Goal: Transaction & Acquisition: Purchase product/service

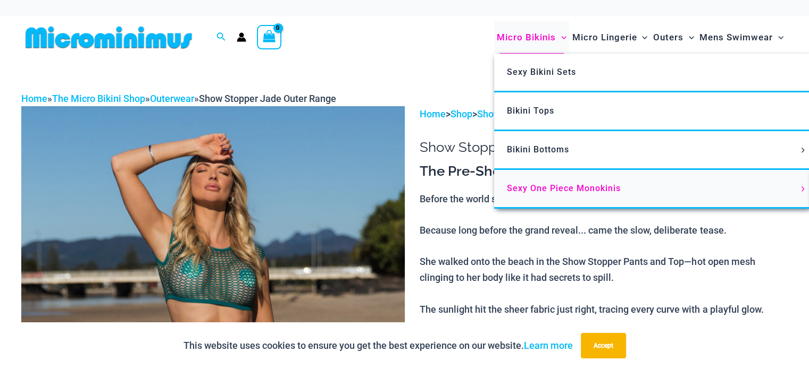
click at [533, 186] on span "Sexy One Piece Monokinis" at bounding box center [564, 188] width 114 height 10
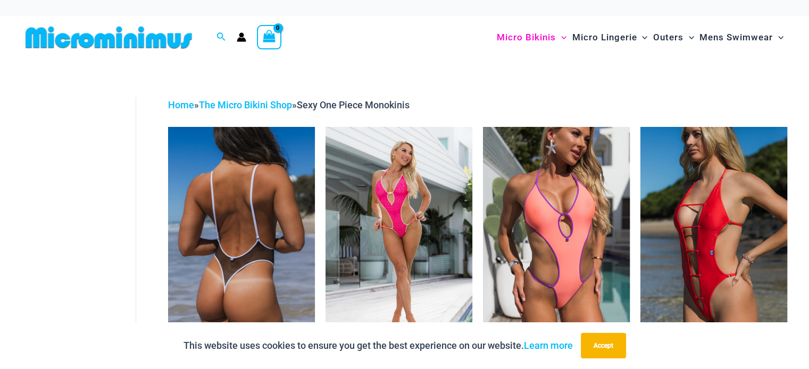
click at [216, 225] on img at bounding box center [241, 237] width 147 height 220
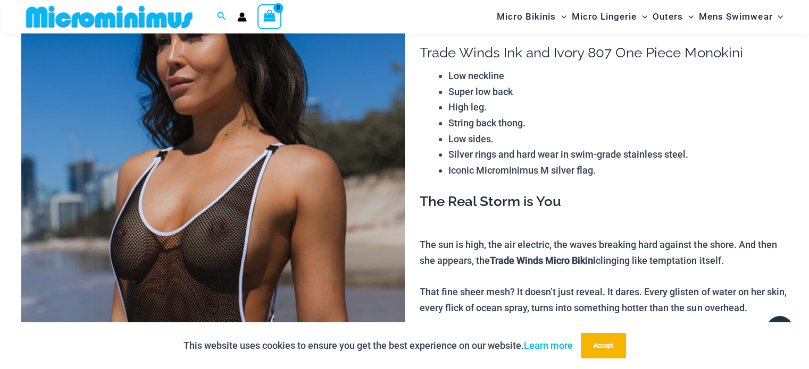
scroll to position [257, 0]
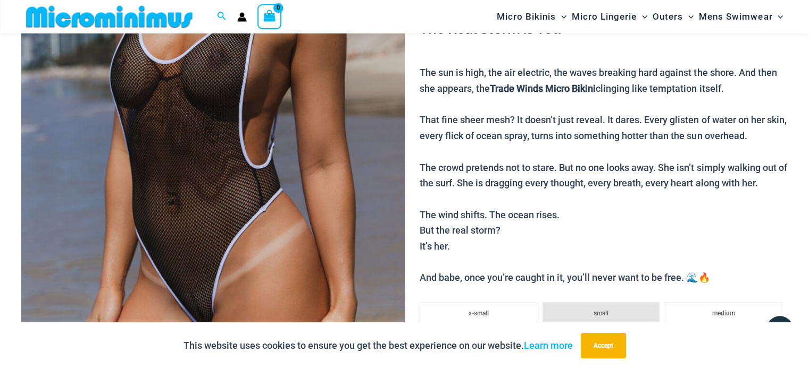
click at [389, 177] on img at bounding box center [212, 126] width 383 height 575
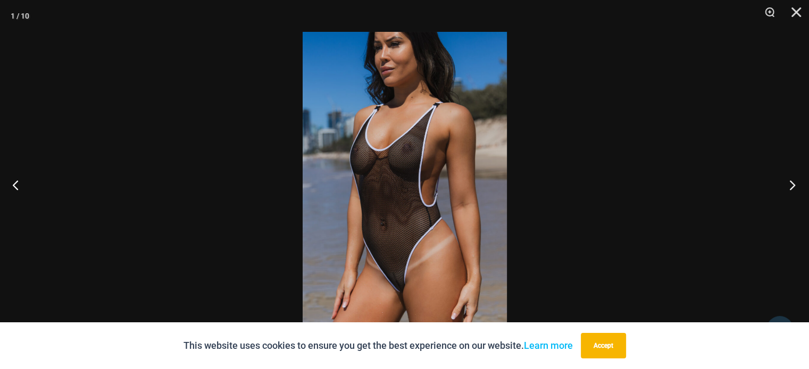
click at [794, 189] on button "Next" at bounding box center [789, 184] width 40 height 53
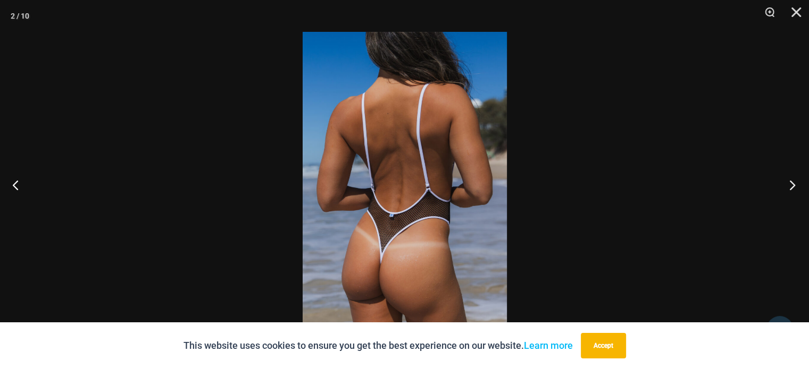
click at [794, 189] on button "Next" at bounding box center [789, 184] width 40 height 53
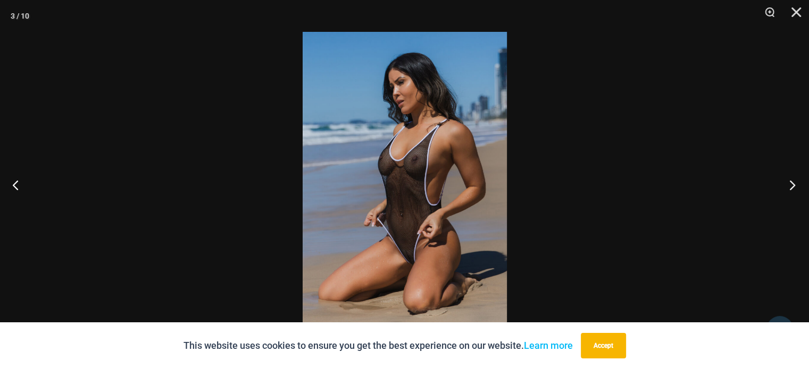
click at [794, 189] on button "Next" at bounding box center [789, 184] width 40 height 53
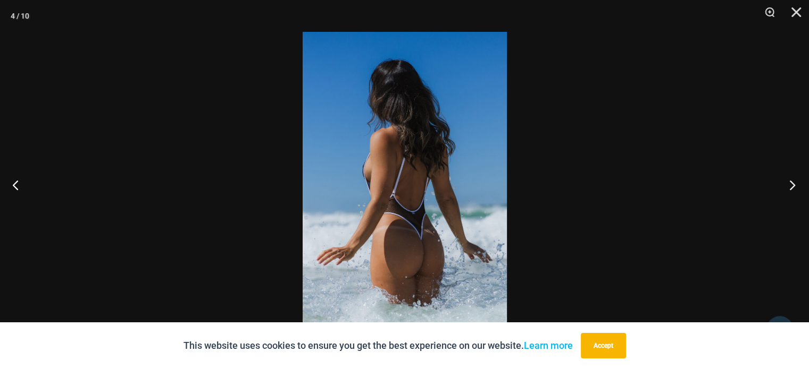
click at [794, 189] on button "Next" at bounding box center [789, 184] width 40 height 53
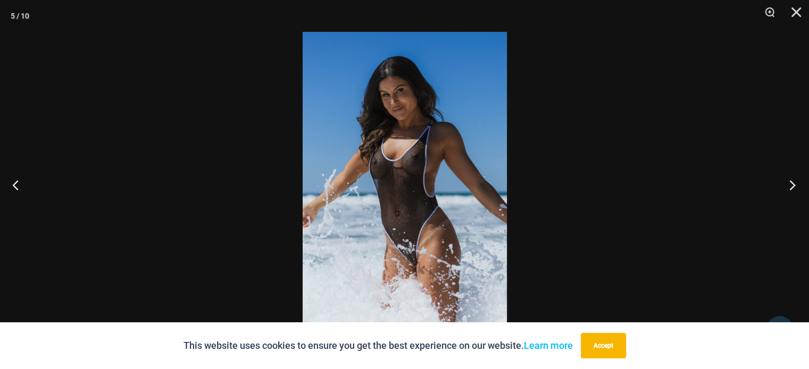
click at [794, 189] on button "Next" at bounding box center [789, 184] width 40 height 53
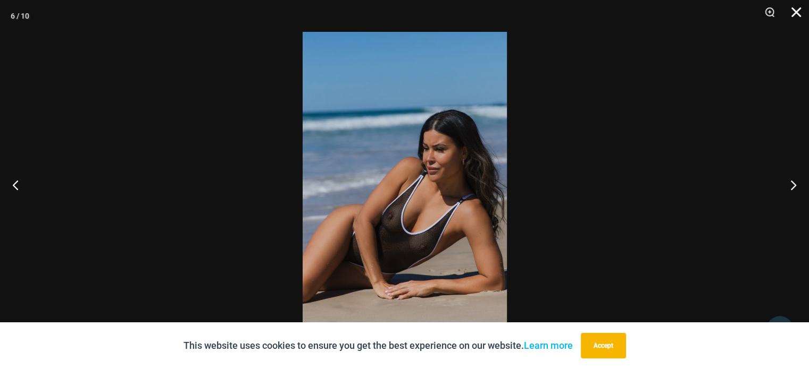
click at [796, 14] on button "Close" at bounding box center [792, 16] width 27 height 32
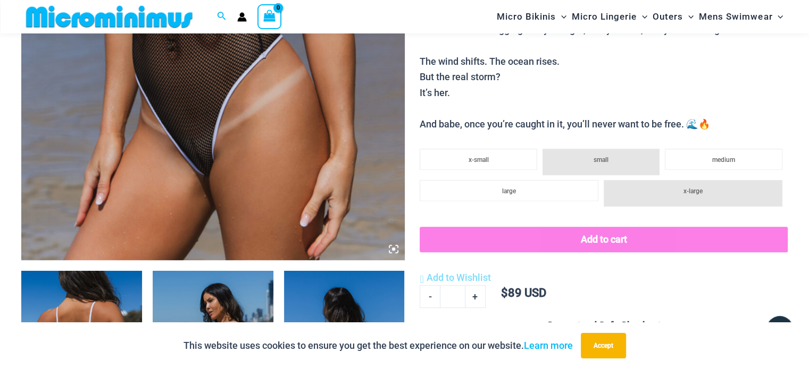
scroll to position [470, 0]
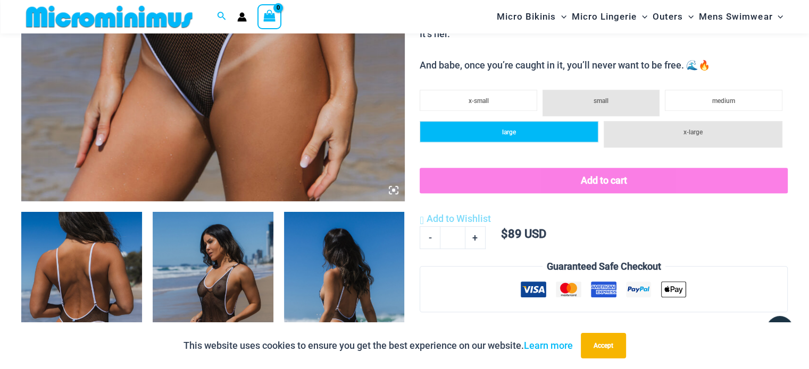
click at [499, 131] on li "large" at bounding box center [508, 131] width 179 height 21
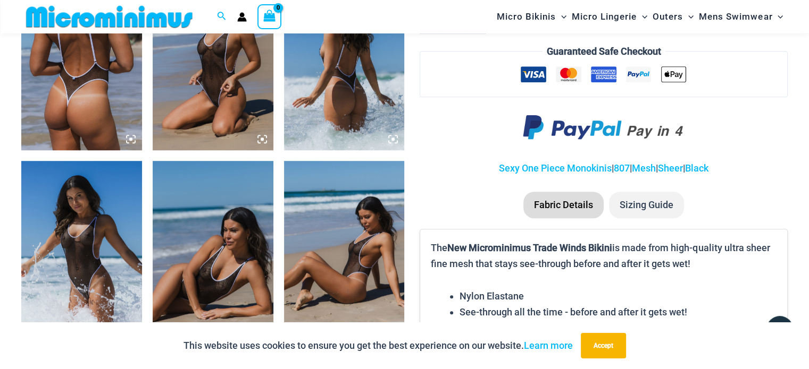
scroll to position [736, 0]
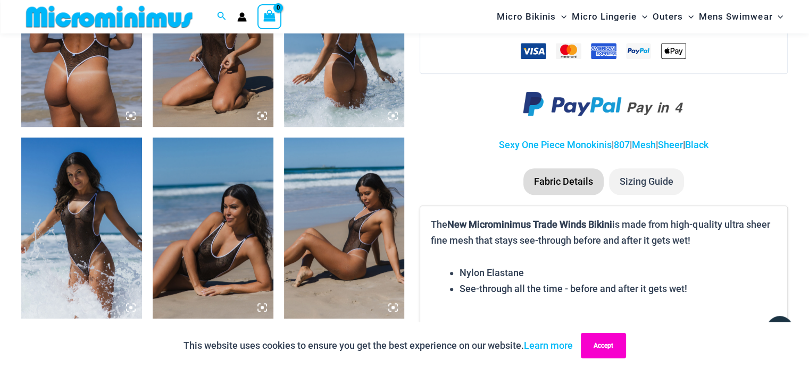
click at [595, 347] on button "Accept" at bounding box center [603, 346] width 45 height 26
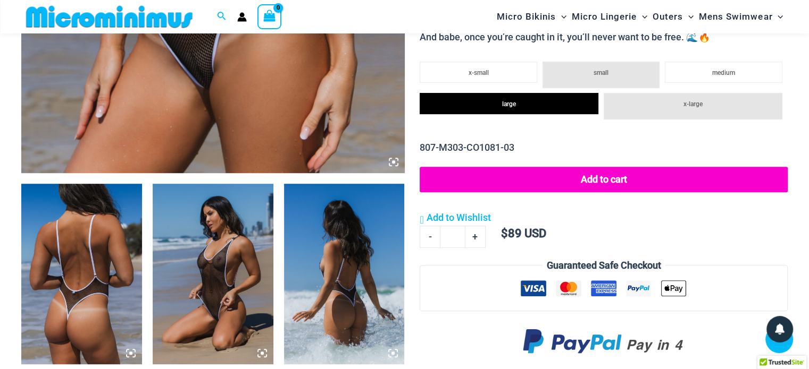
scroll to position [523, 0]
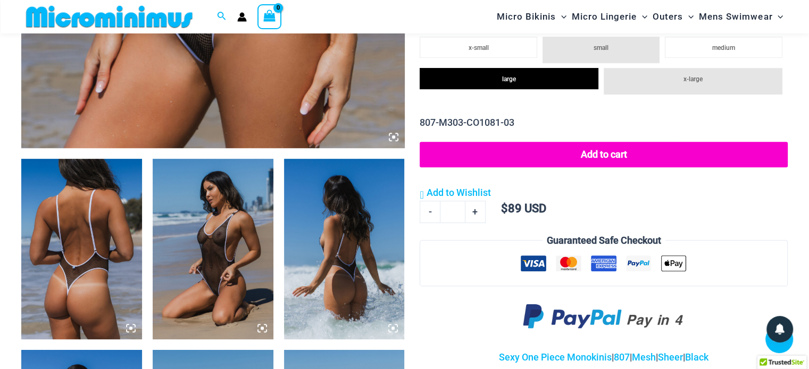
click at [71, 240] on img at bounding box center [81, 249] width 121 height 181
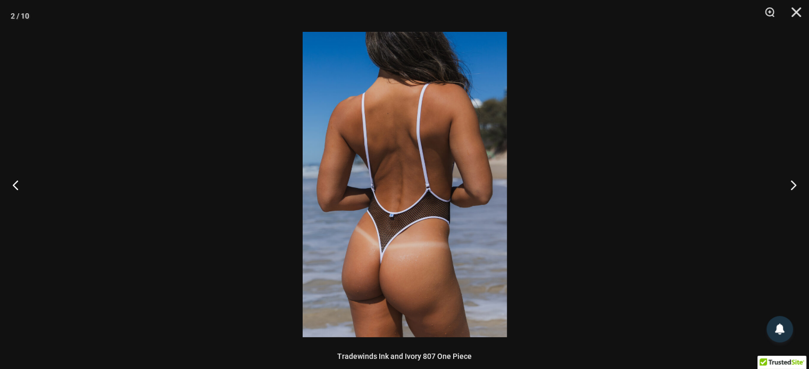
click at [428, 182] on img at bounding box center [405, 185] width 204 height 306
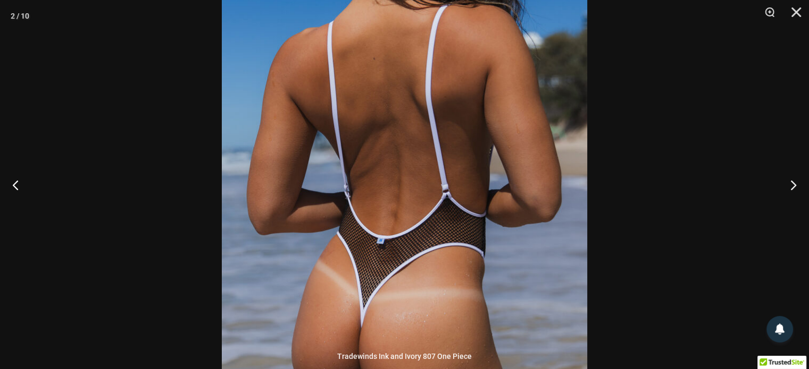
click at [428, 182] on img at bounding box center [404, 186] width 365 height 548
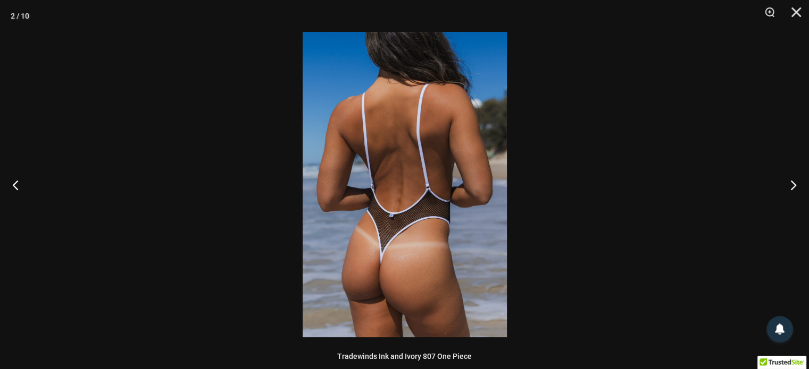
click at [428, 182] on img at bounding box center [405, 185] width 204 height 306
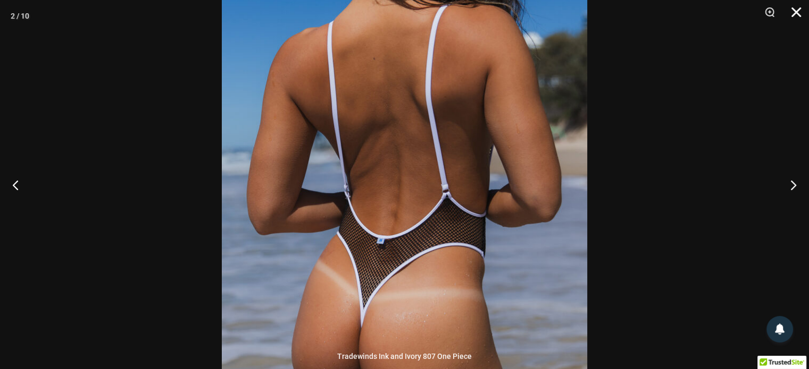
click at [795, 15] on button "Close" at bounding box center [792, 16] width 27 height 32
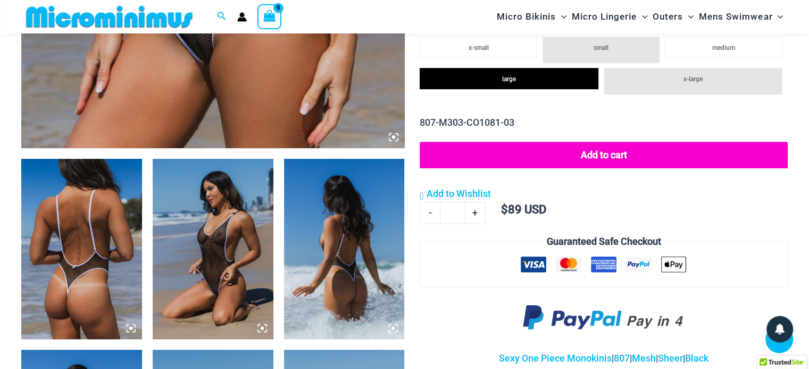
click at [608, 156] on button "Add to cart" at bounding box center [603, 155] width 368 height 27
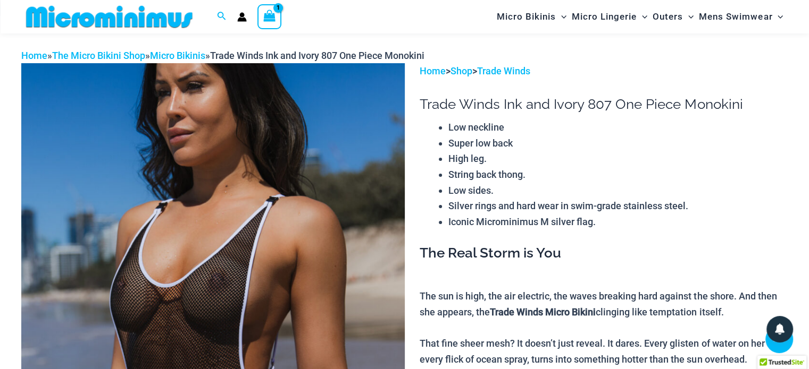
scroll to position [0, 0]
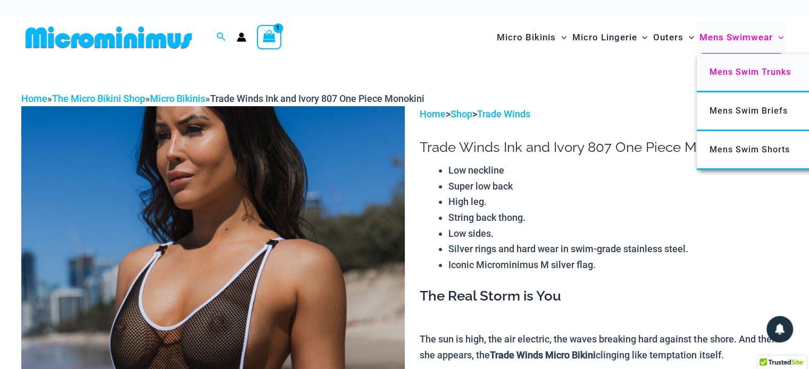
click at [740, 75] on span "Mens Swim Trunks" at bounding box center [749, 72] width 81 height 10
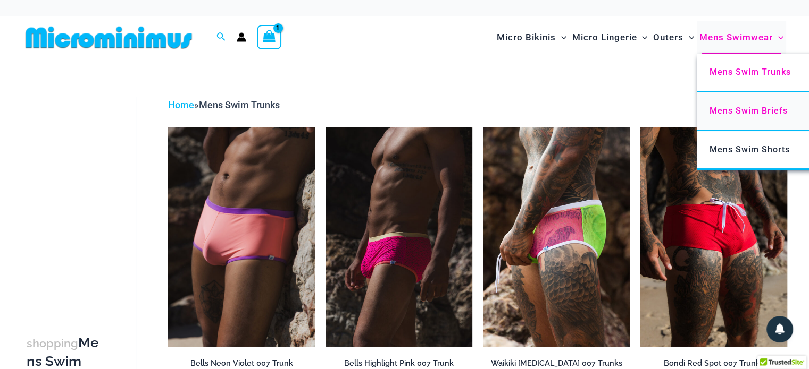
click at [753, 111] on span "Mens Swim Briefs" at bounding box center [748, 111] width 78 height 10
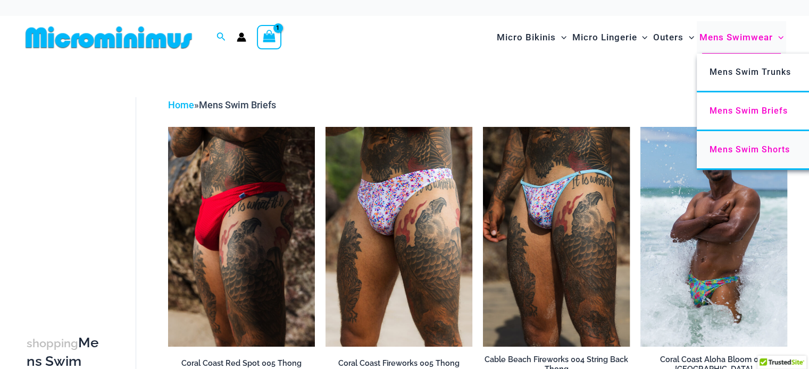
click at [746, 150] on span "Mens Swim Shorts" at bounding box center [749, 150] width 80 height 10
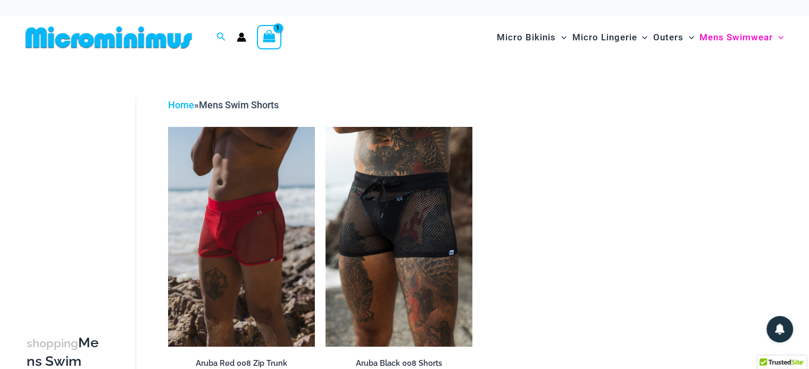
click at [273, 36] on icon "View Shopping Cart, 1 items" at bounding box center [269, 36] width 12 height 12
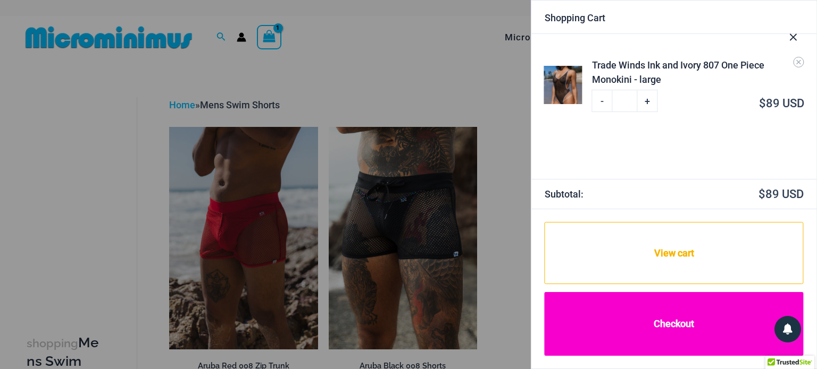
click at [682, 318] on link "Checkout" at bounding box center [673, 323] width 259 height 63
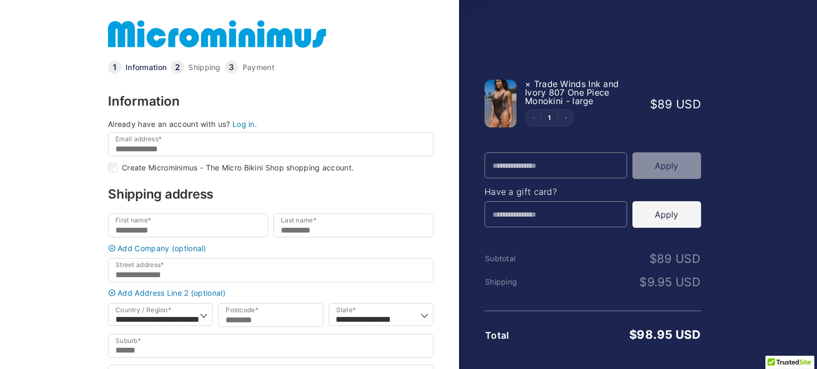
type input "**********"
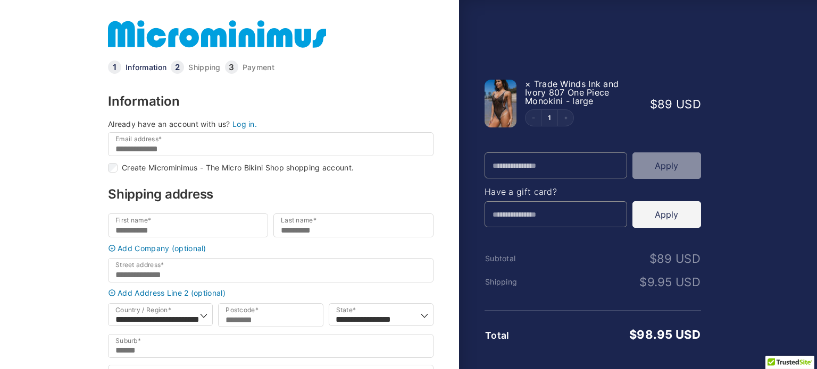
type input "*****"
type input "******"
type input "**********"
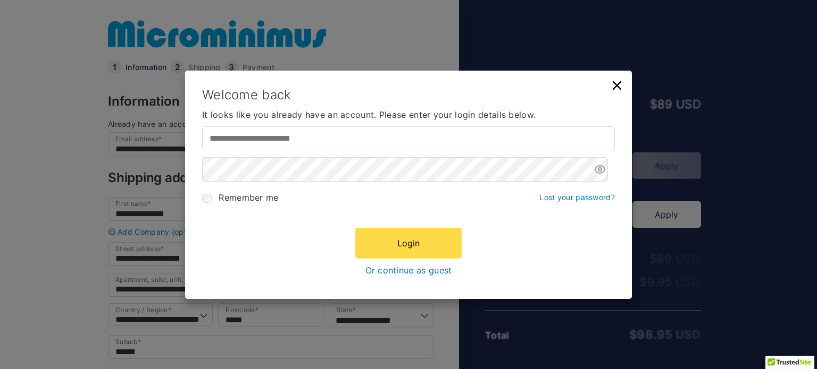
type input "**********"
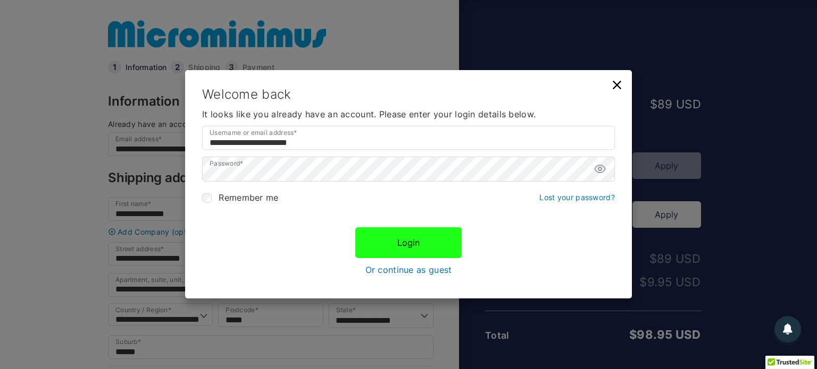
click at [414, 241] on button "Login" at bounding box center [408, 243] width 106 height 31
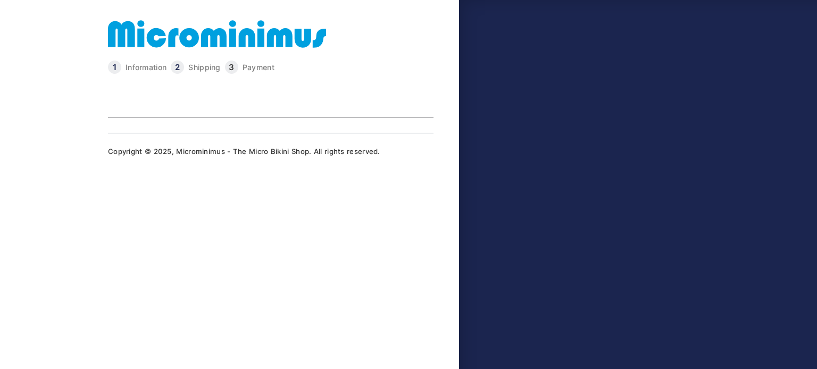
type input "**********"
select select "**"
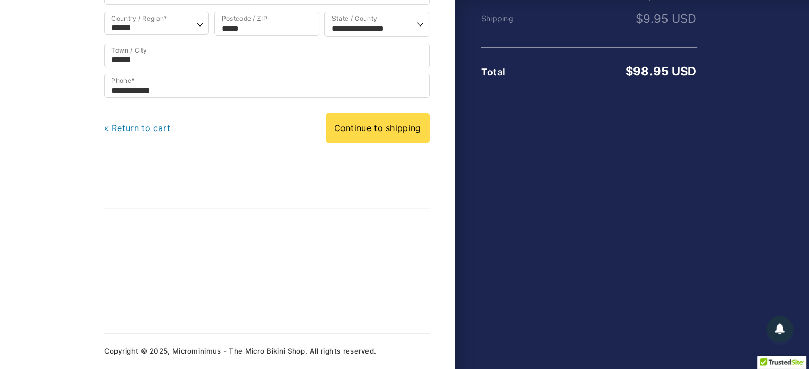
scroll to position [268, 0]
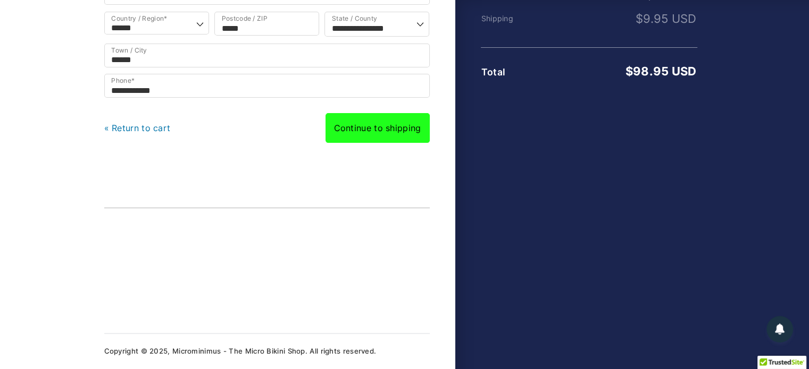
click at [374, 137] on link "Continue to shipping" at bounding box center [377, 128] width 104 height 30
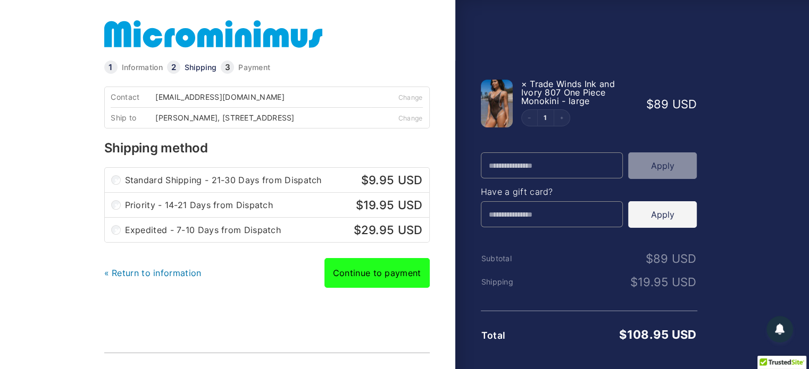
click at [368, 288] on link "Continue to payment" at bounding box center [376, 273] width 105 height 30
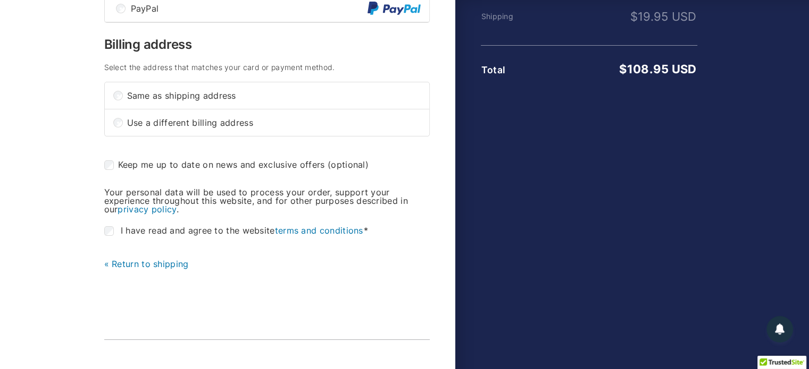
scroll to position [239, 0]
